Goal: Task Accomplishment & Management: Manage account settings

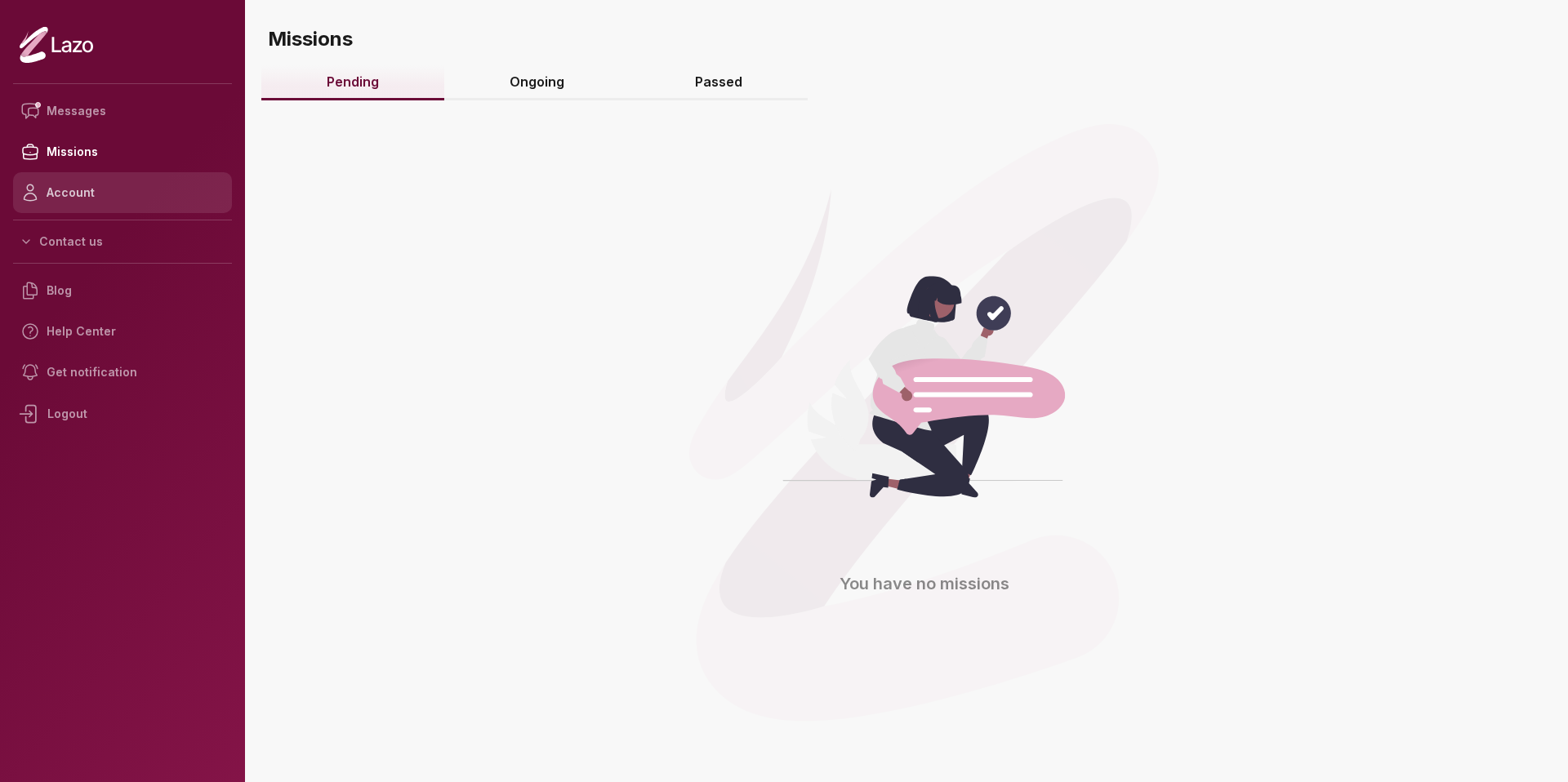
click at [63, 208] on link "Account" at bounding box center [122, 192] width 219 height 41
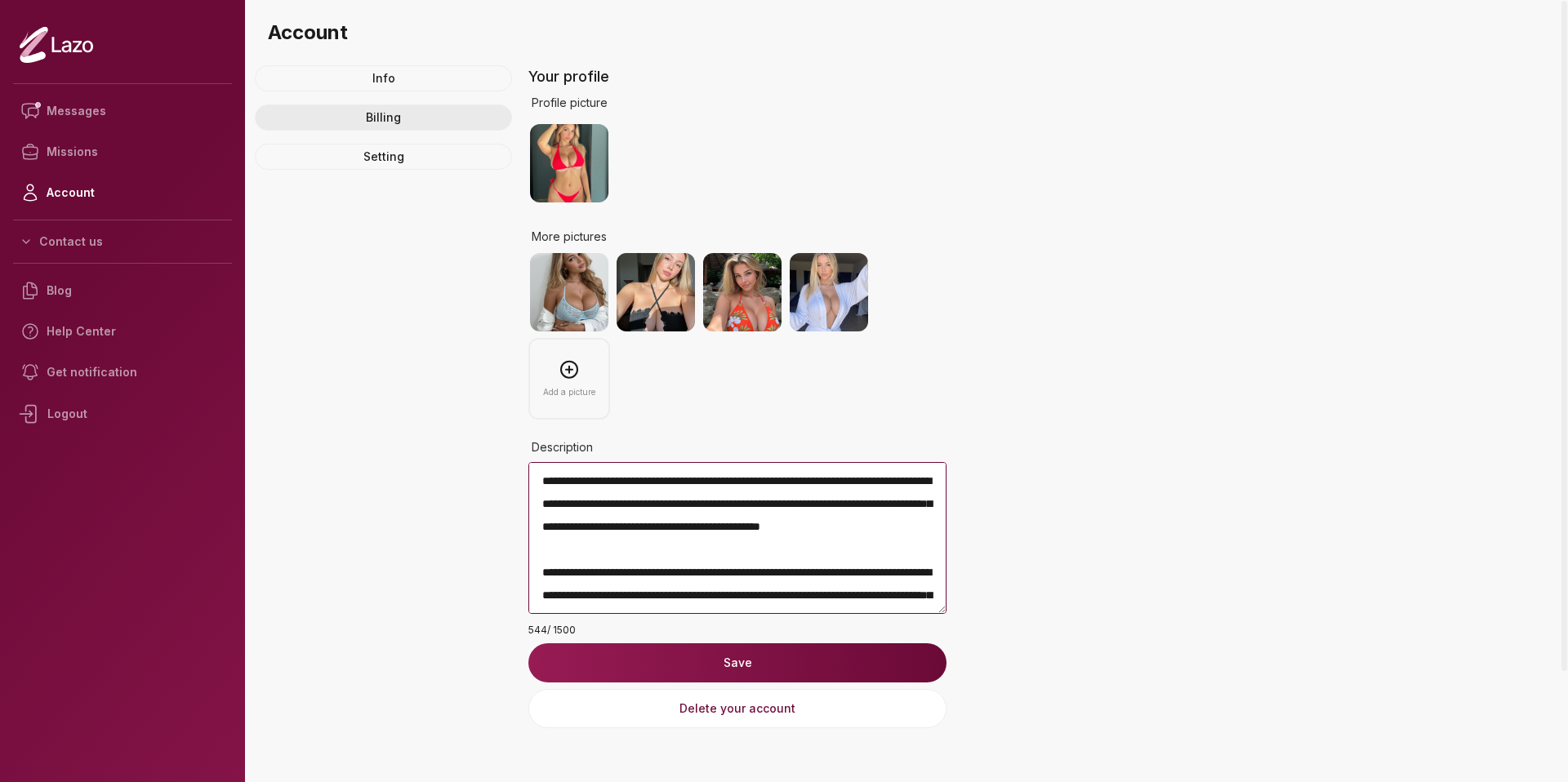
click at [387, 121] on link "Billing" at bounding box center [383, 117] width 258 height 27
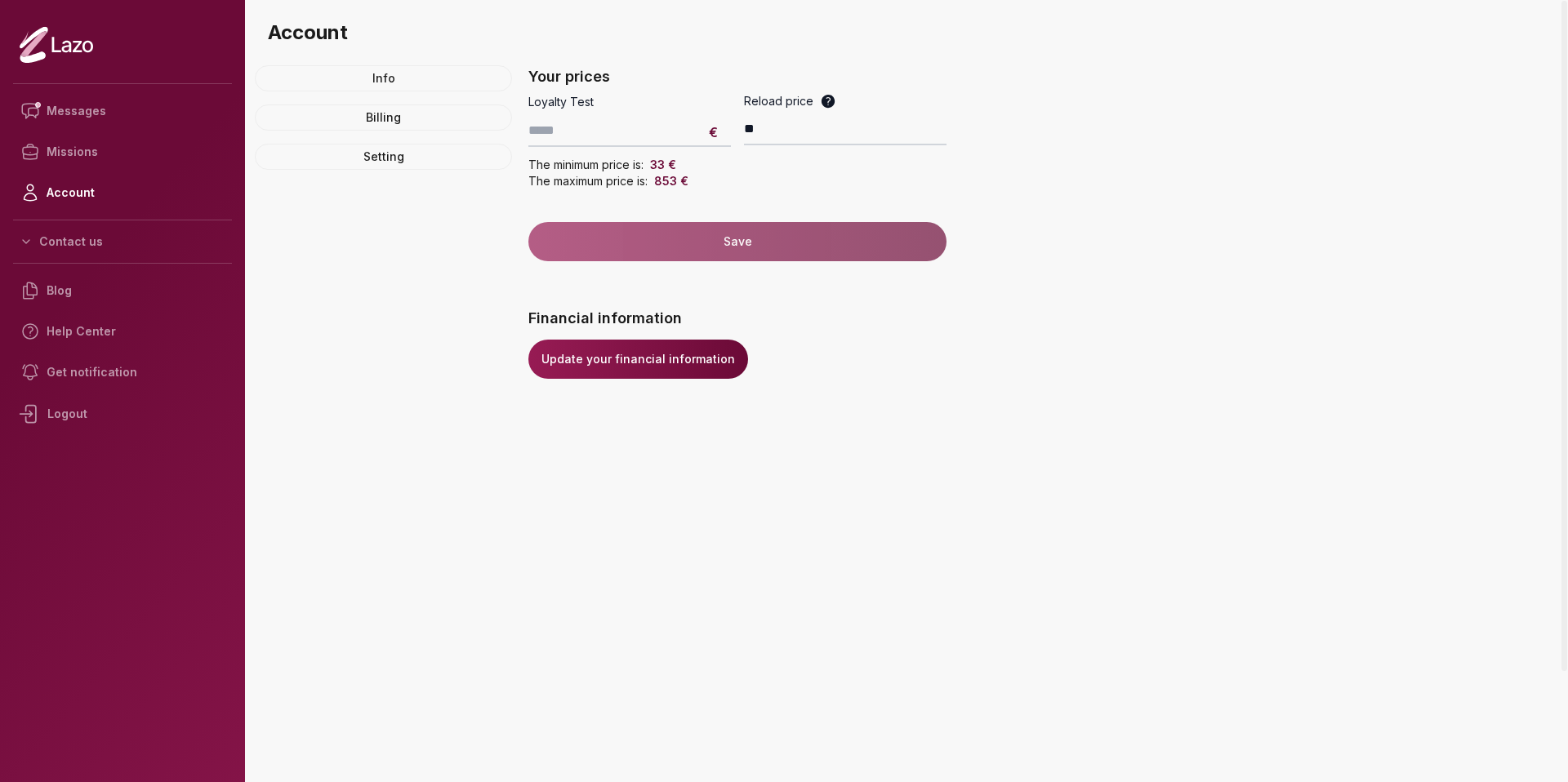
click at [663, 368] on link "Update your financial information" at bounding box center [638, 359] width 220 height 39
click at [71, 415] on div "Logout" at bounding box center [122, 414] width 219 height 43
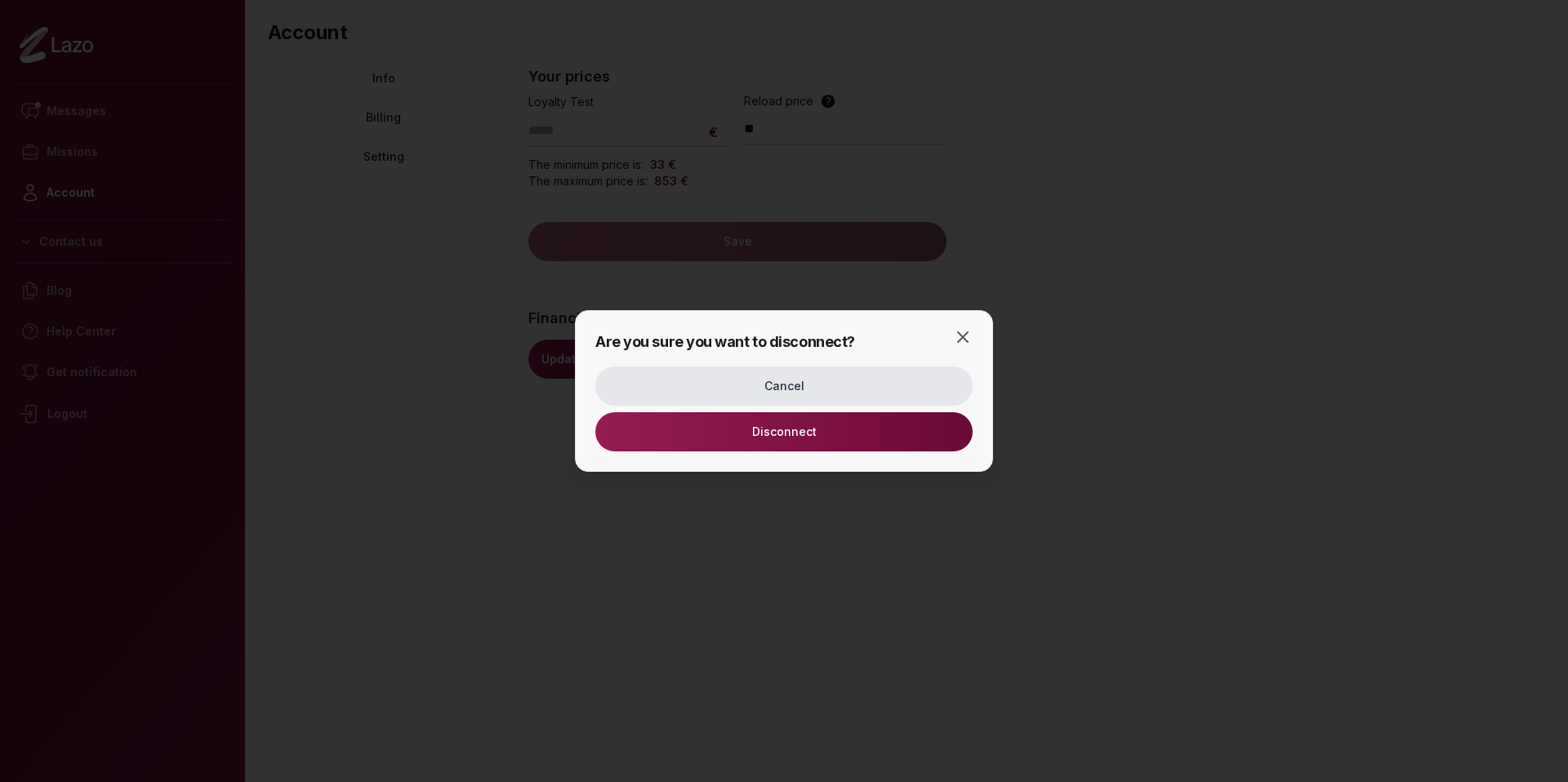
click at [703, 430] on button "Disconnect" at bounding box center [784, 431] width 377 height 39
